Goal: Information Seeking & Learning: Learn about a topic

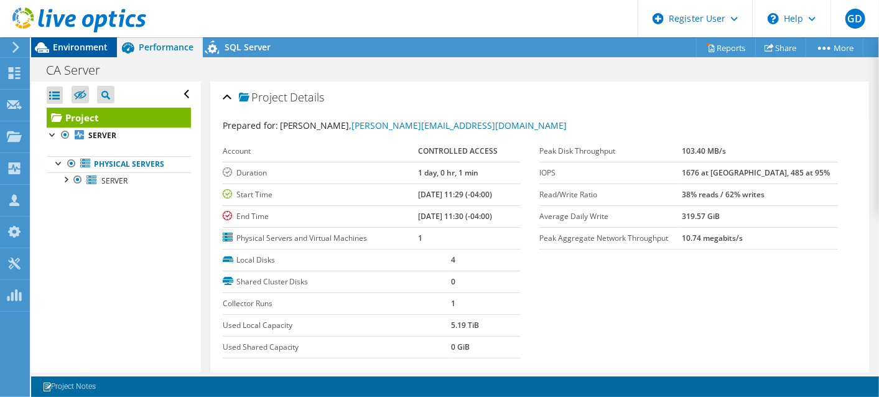
click at [77, 49] on span "Environment" at bounding box center [80, 47] width 55 height 12
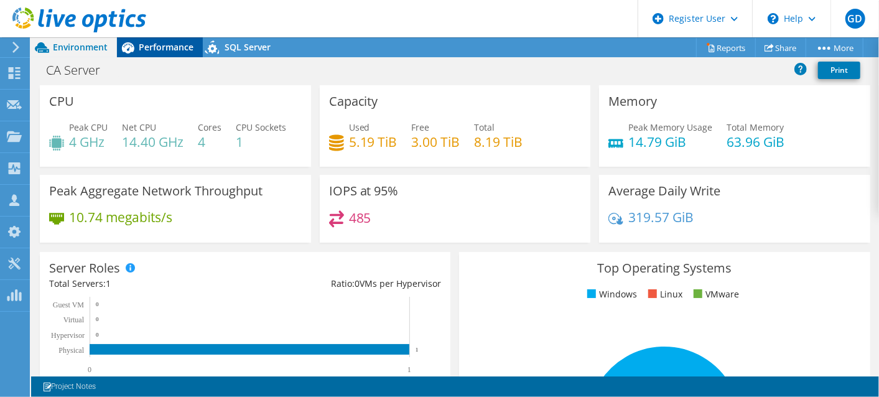
click at [184, 51] on span "Performance" at bounding box center [166, 47] width 55 height 12
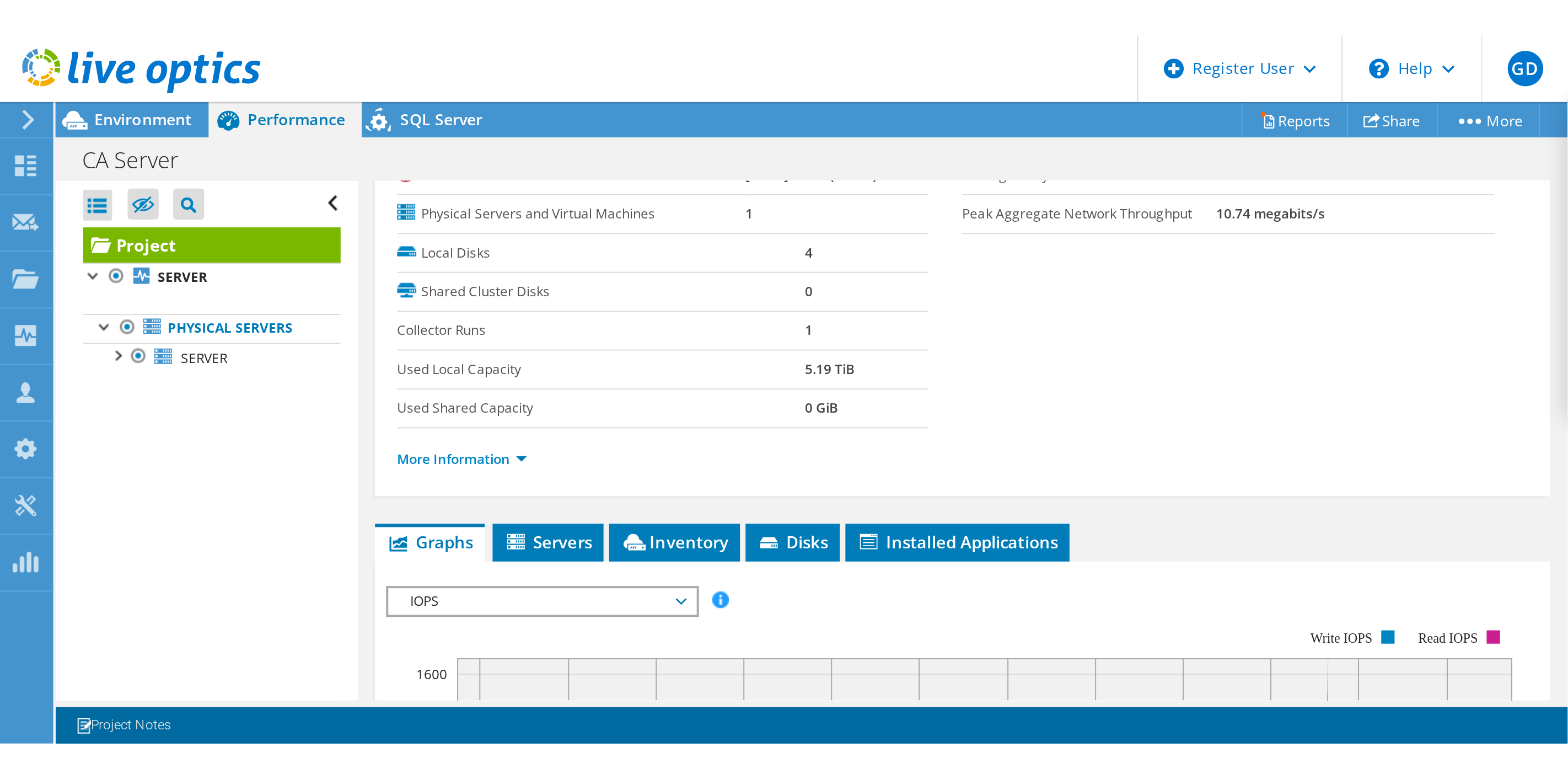
scroll to position [245, 0]
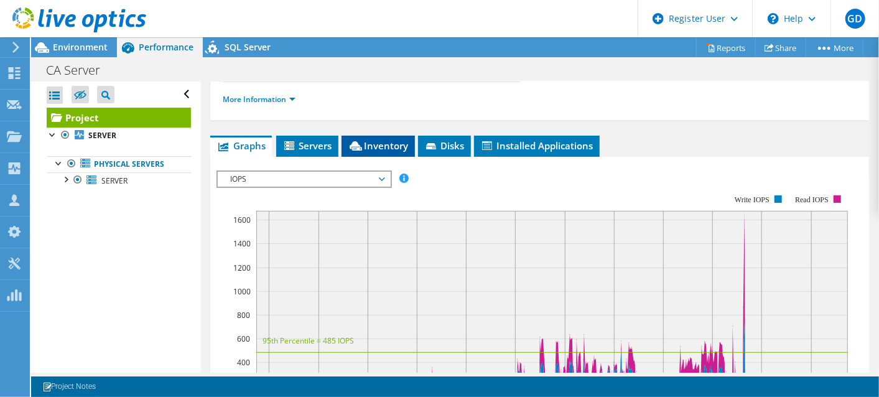
click at [403, 141] on span "Inventory" at bounding box center [378, 145] width 61 height 12
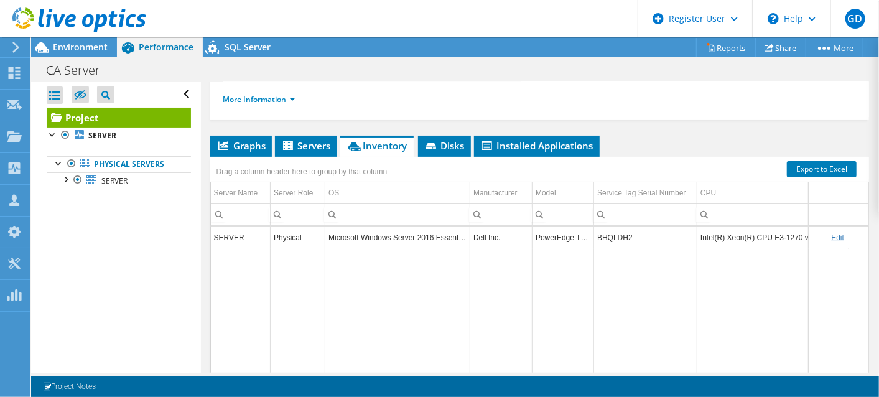
click at [612, 239] on td "BHQLDH2" at bounding box center [645, 237] width 103 height 22
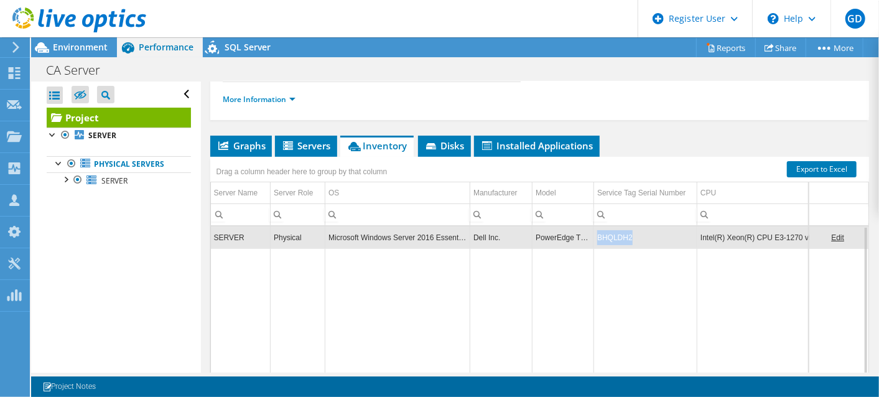
click at [612, 239] on td "BHQLDH2" at bounding box center [645, 237] width 103 height 22
copy td "BHQLDH2"
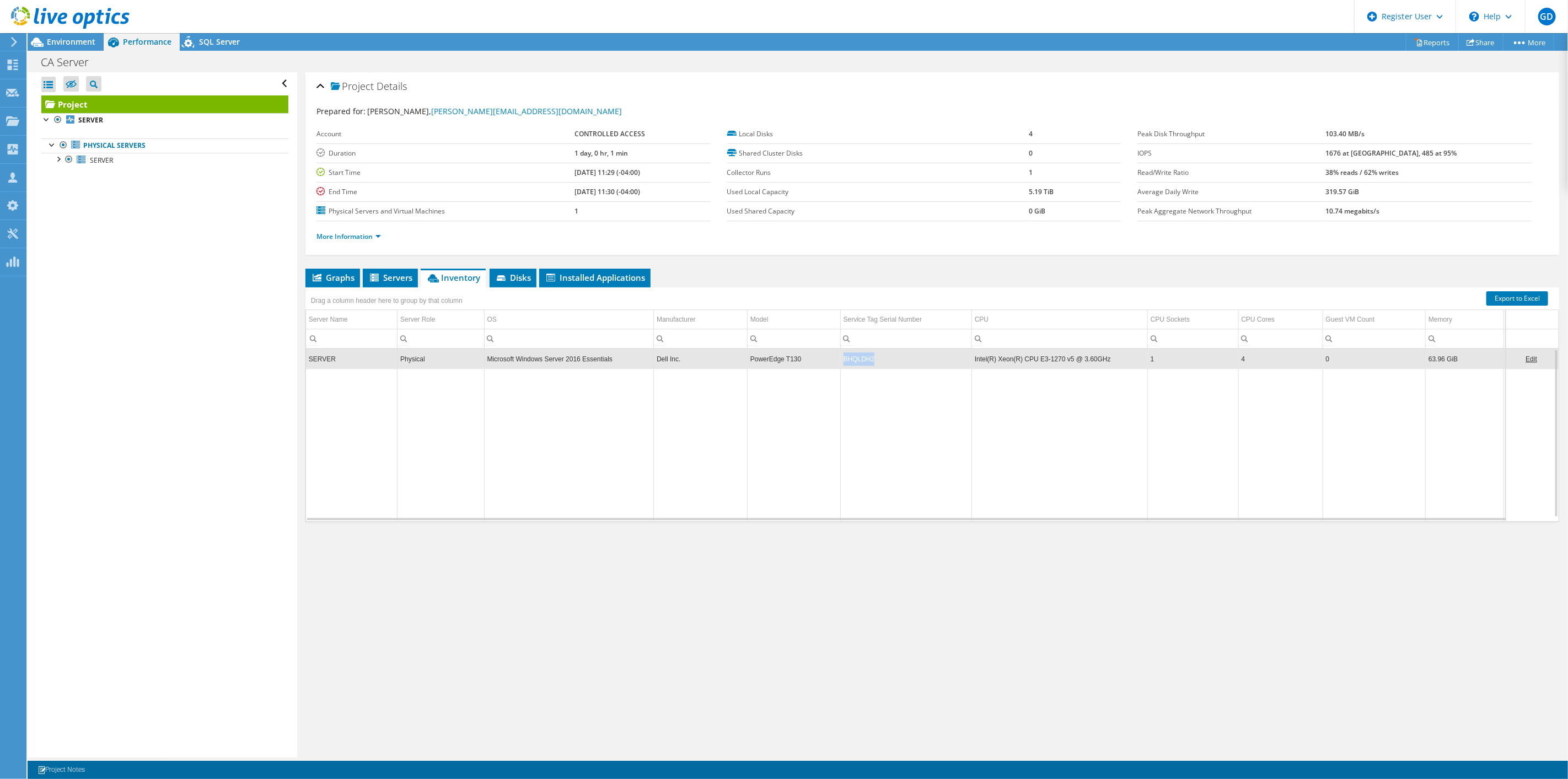
scroll to position [0, 0]
drag, startPoint x: 943, startPoint y: 474, endPoint x: 910, endPoint y: 434, distance: 51.9
click at [779, 351] on td "Data grid" at bounding box center [905, 445] width 131 height 152
click at [779, 351] on td "BHQLDH2" at bounding box center [905, 359] width 131 height 19
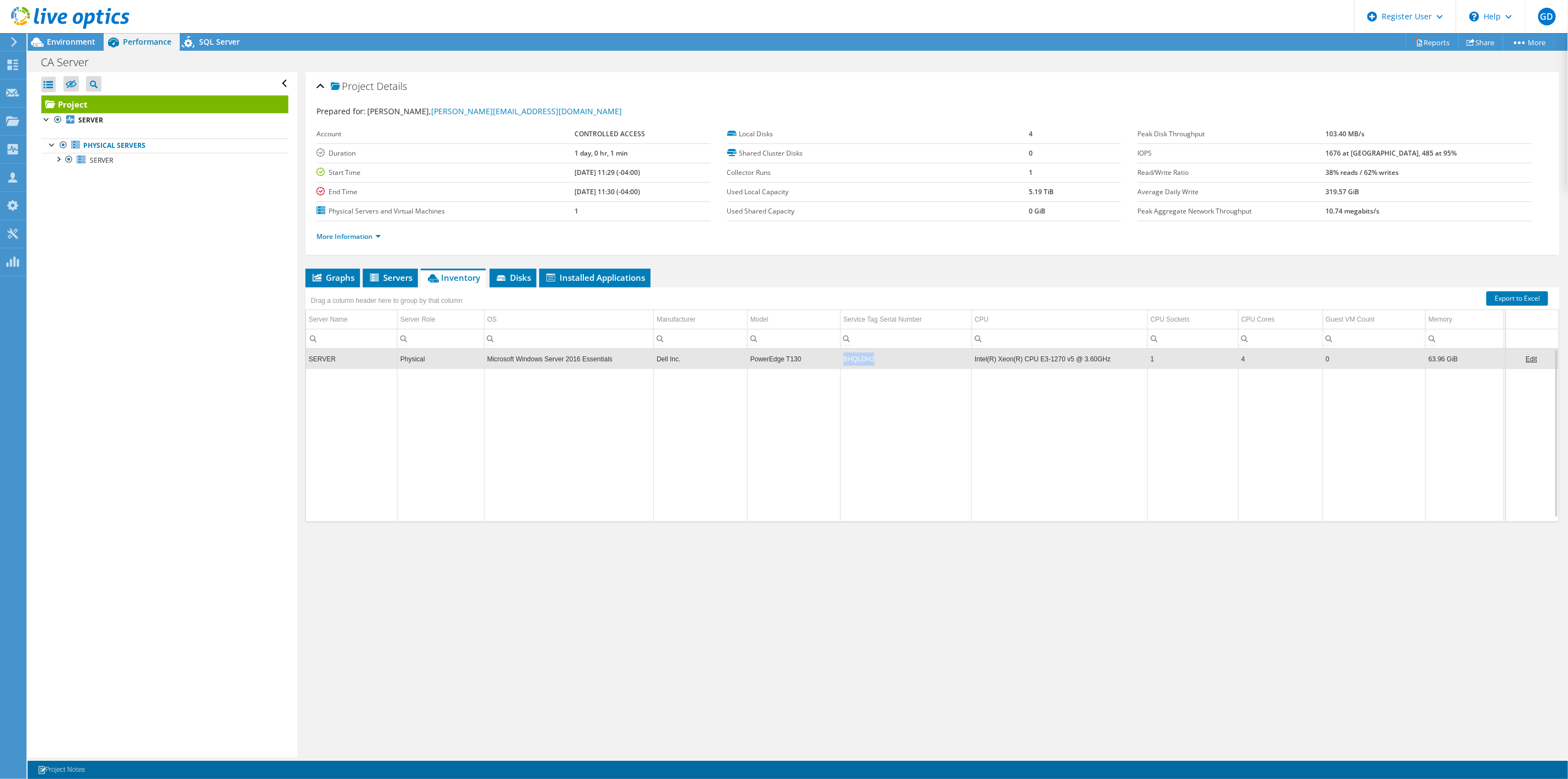
copy td "BHQLDH2"
click at [69, 37] on span "Environment" at bounding box center [71, 42] width 49 height 11
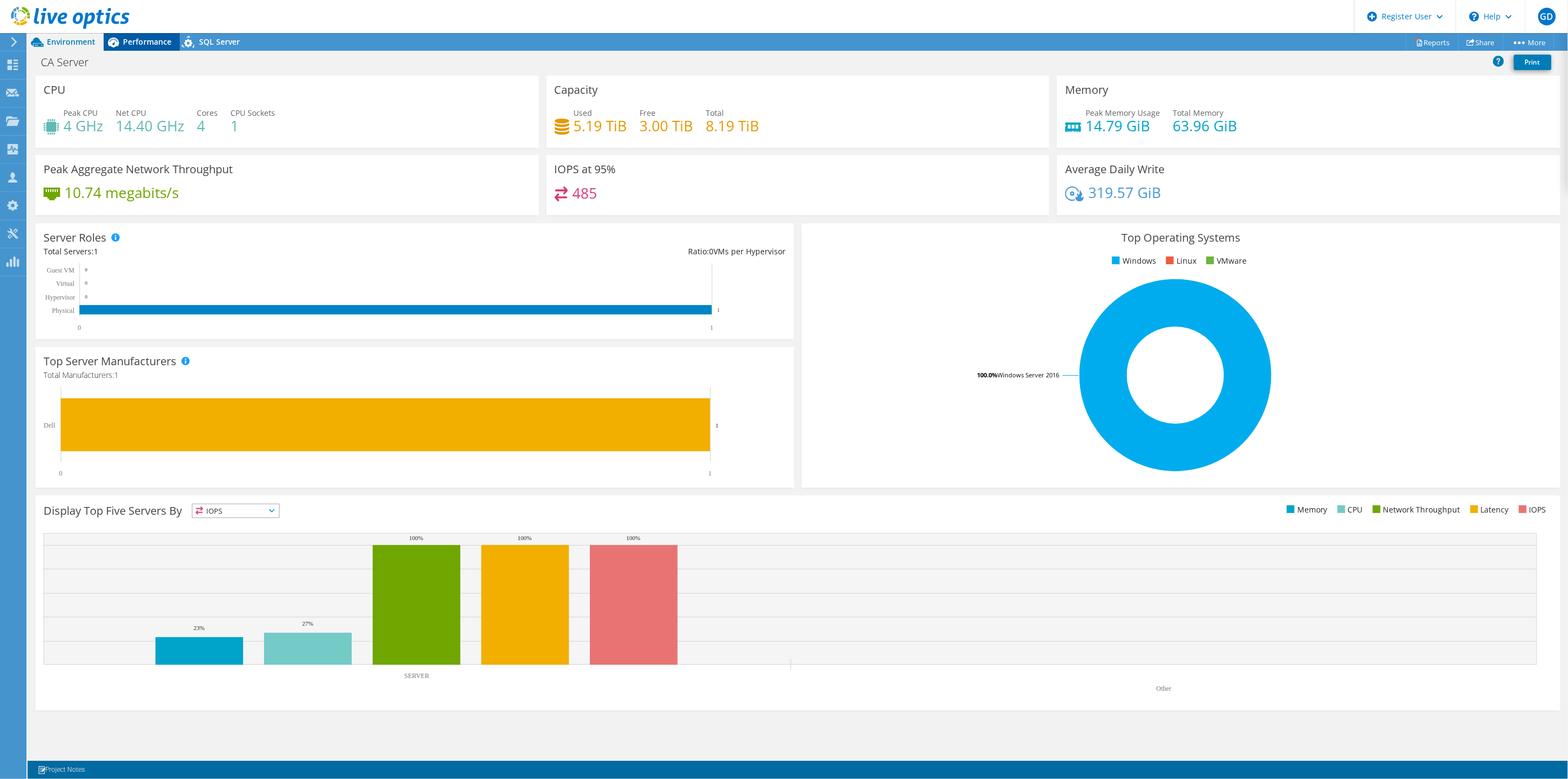
drag, startPoint x: 150, startPoint y: 39, endPoint x: 155, endPoint y: 42, distance: 5.8
click at [150, 39] on span "Performance" at bounding box center [147, 42] width 49 height 11
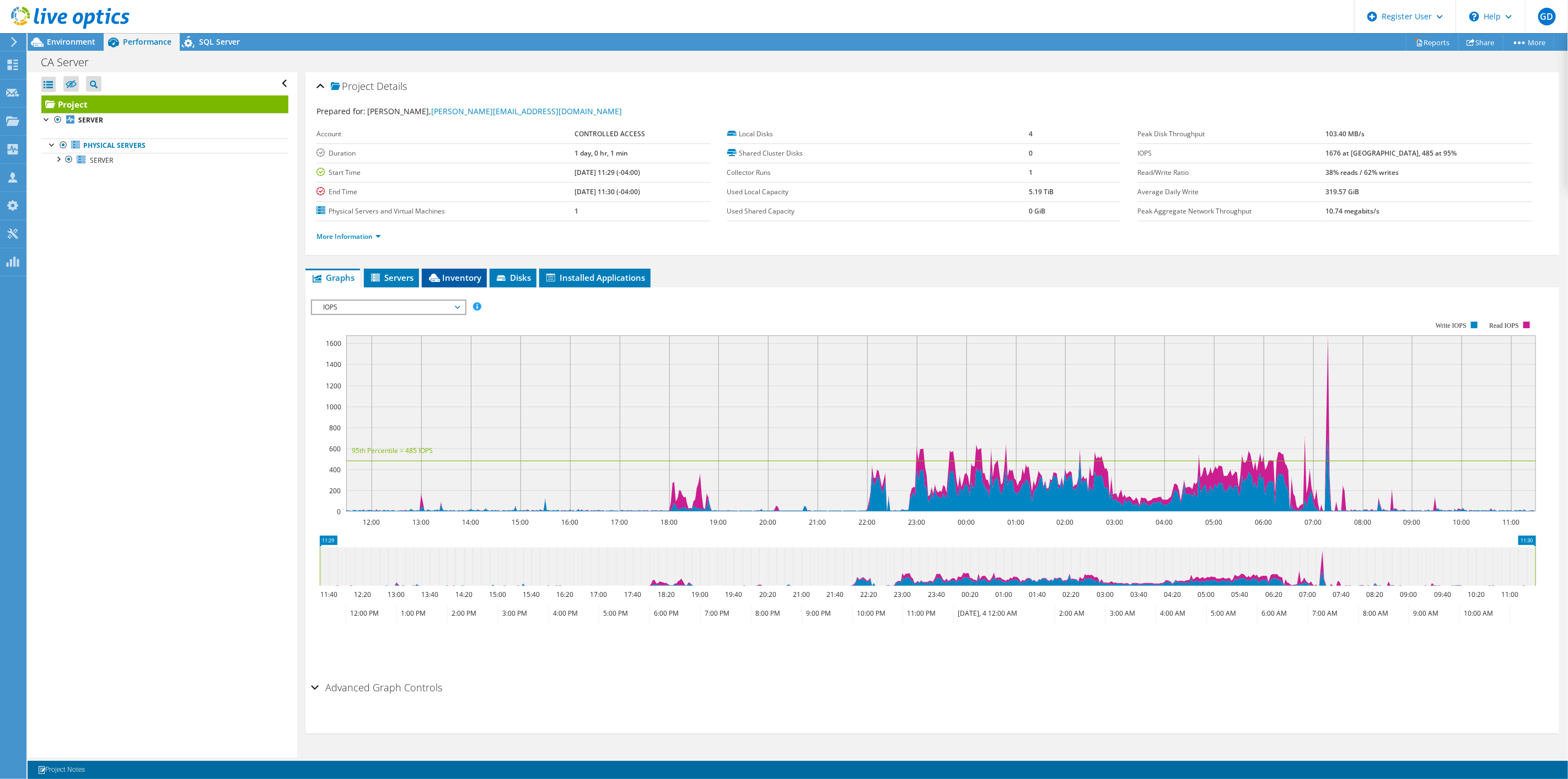
click at [461, 281] on span "Inventory" at bounding box center [454, 277] width 54 height 11
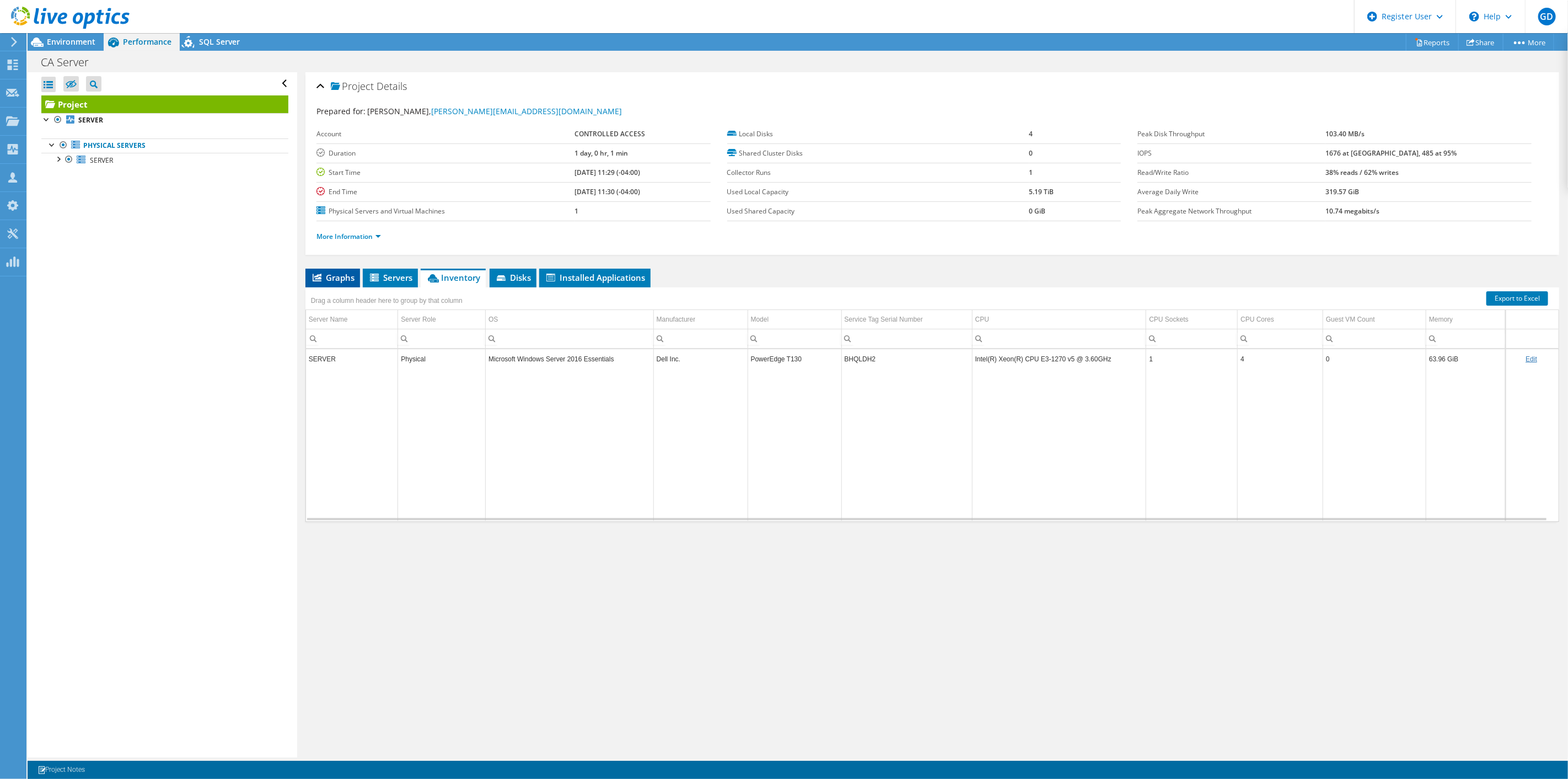
click at [331, 279] on span "Graphs" at bounding box center [332, 277] width 43 height 11
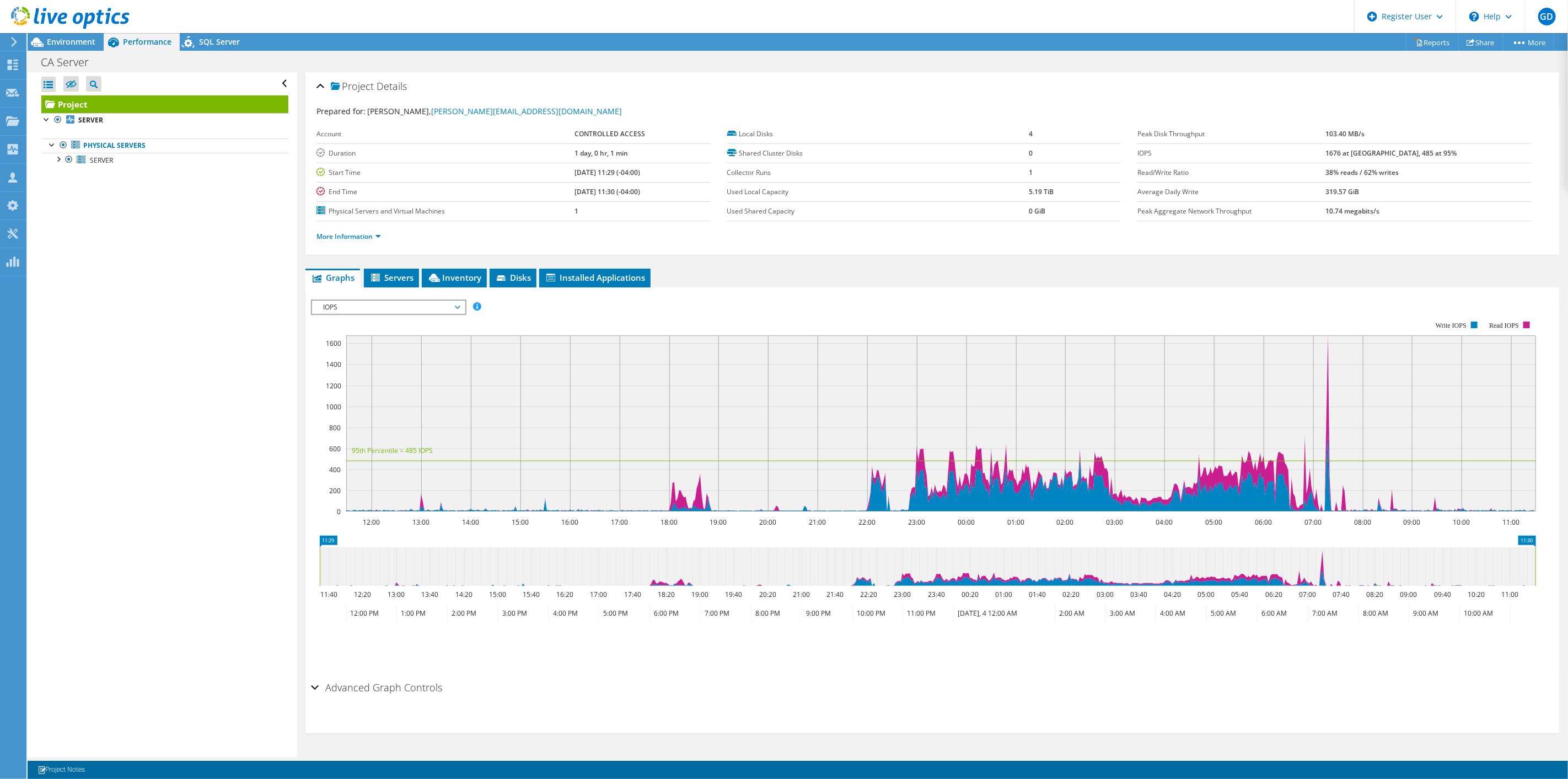
click at [946, 668] on div "Save Zoom" at bounding box center [932, 647] width 1243 height 48
click at [890, 315] on rect at bounding box center [923, 416] width 1225 height 221
click at [304, 35] on div "Project Actions Project Actions Reports Share More" at bounding box center [797, 42] width 1541 height 18
click at [307, 26] on header "GD Dell User Gigi Defranco Gigi.Defranco@dell.com Dell My Profile Log Out \n He…" at bounding box center [784, 16] width 1568 height 33
click at [401, 273] on span "Servers" at bounding box center [392, 277] width 44 height 11
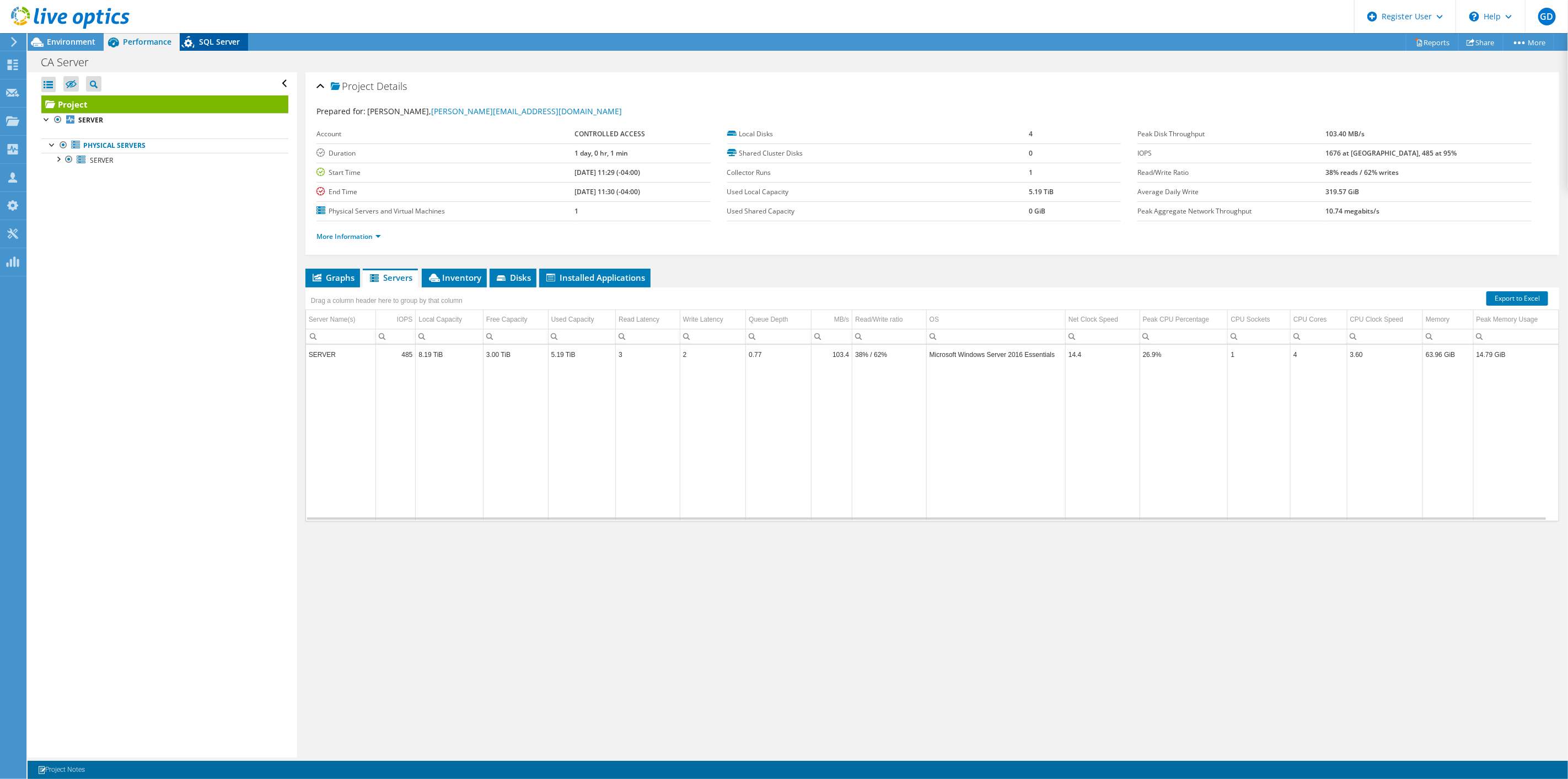
click at [220, 33] on div "SQL Server" at bounding box center [213, 42] width 68 height 18
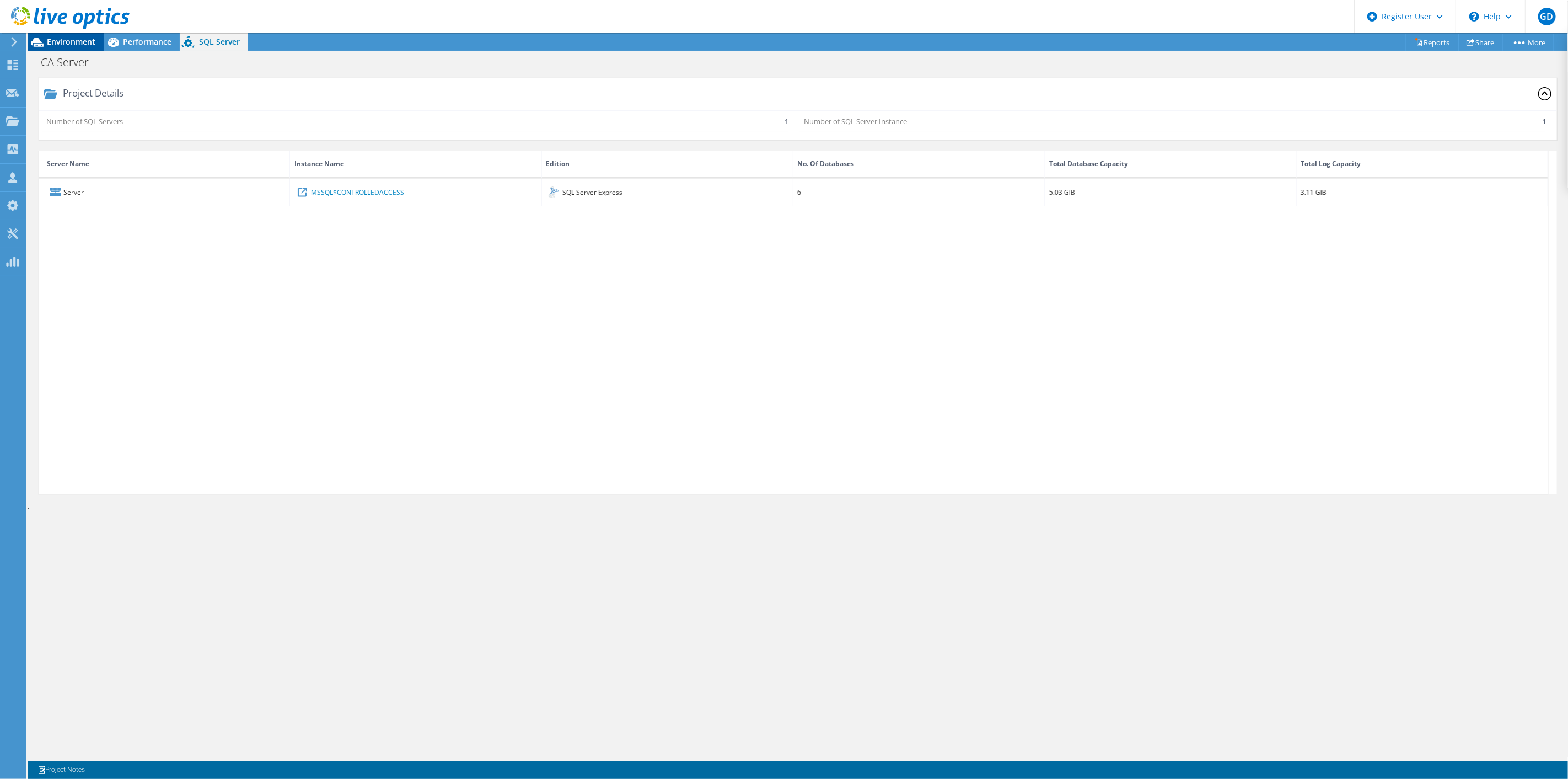
click at [90, 44] on span "Environment" at bounding box center [71, 42] width 49 height 11
